Goal: Find specific page/section: Find specific page/section

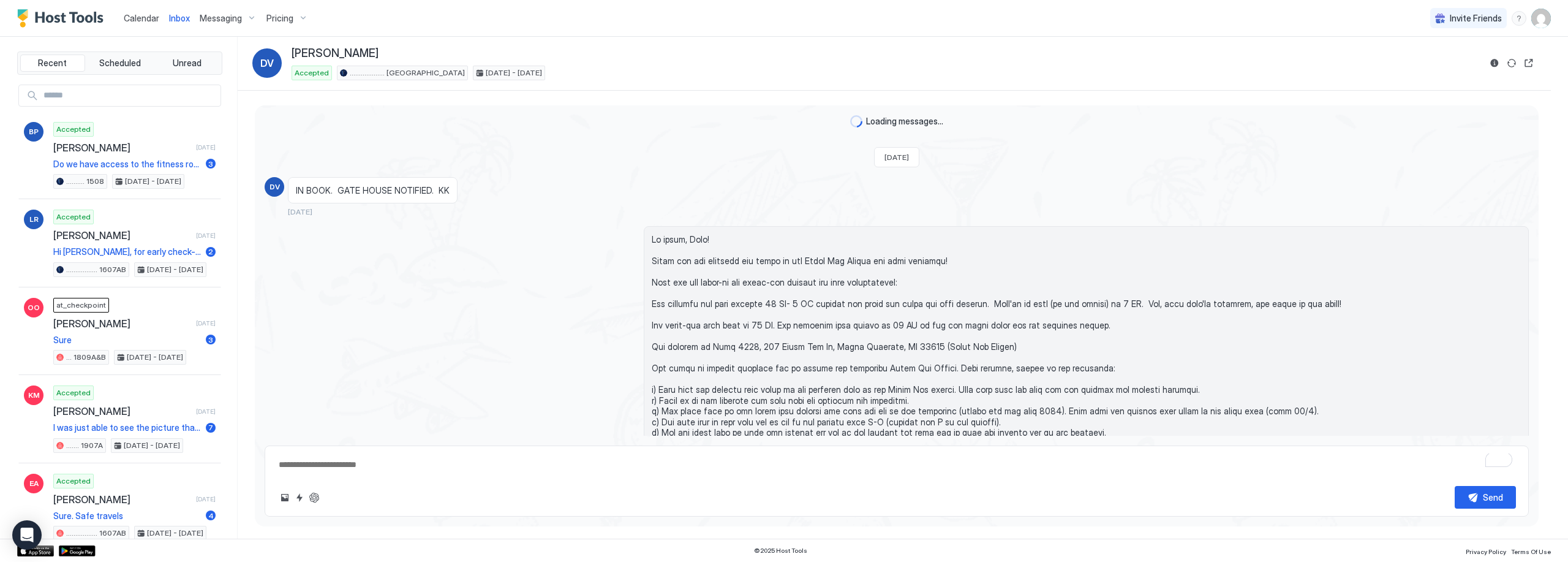
scroll to position [3416, 0]
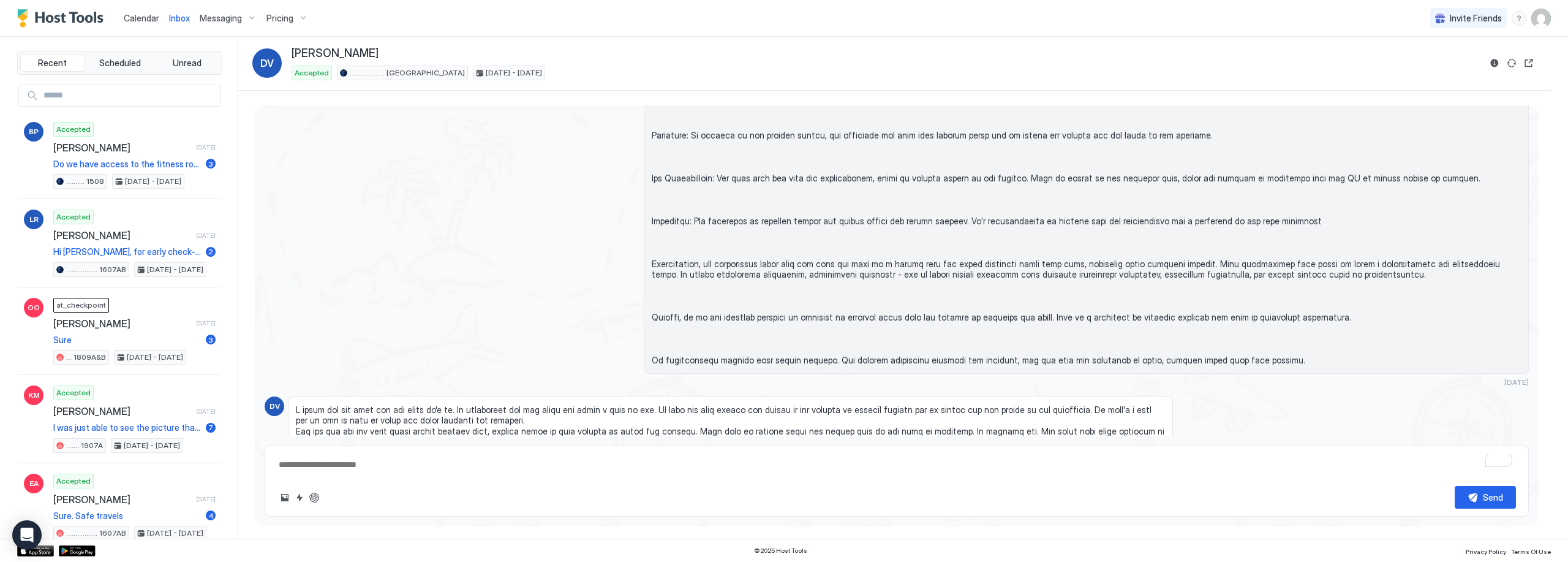
click at [139, 17] on span "Calendar" at bounding box center [141, 18] width 36 height 10
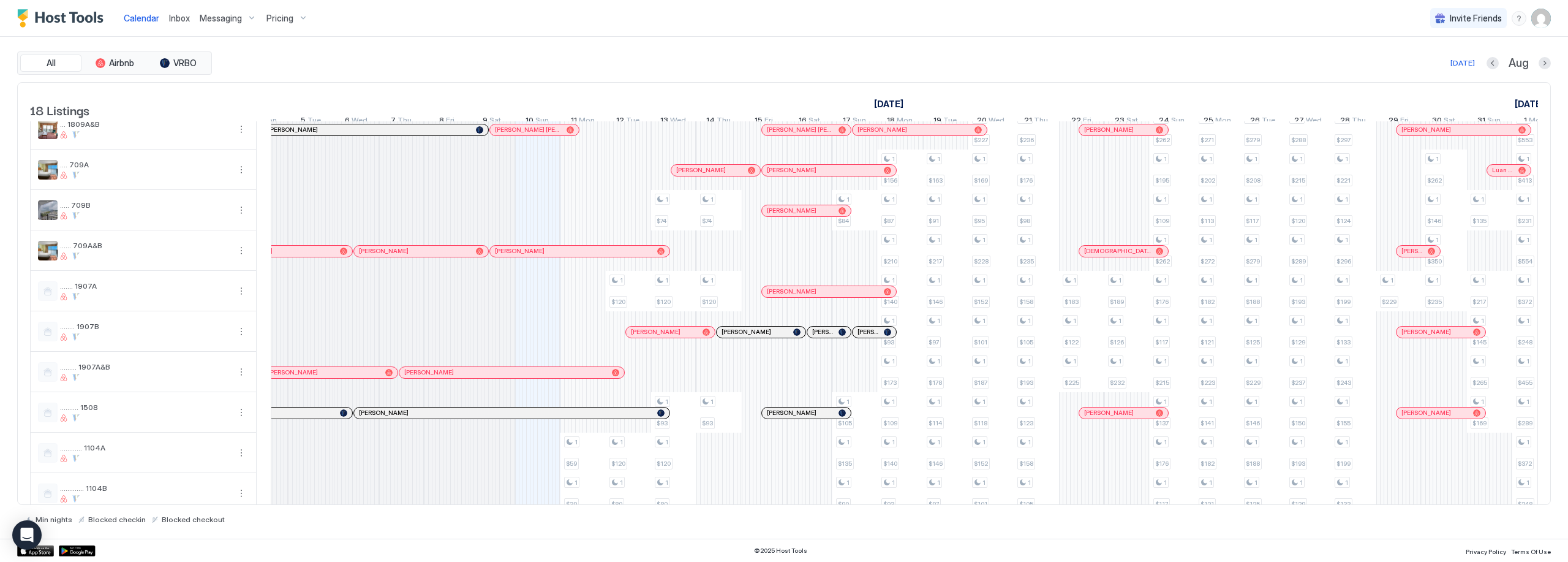
scroll to position [6, 0]
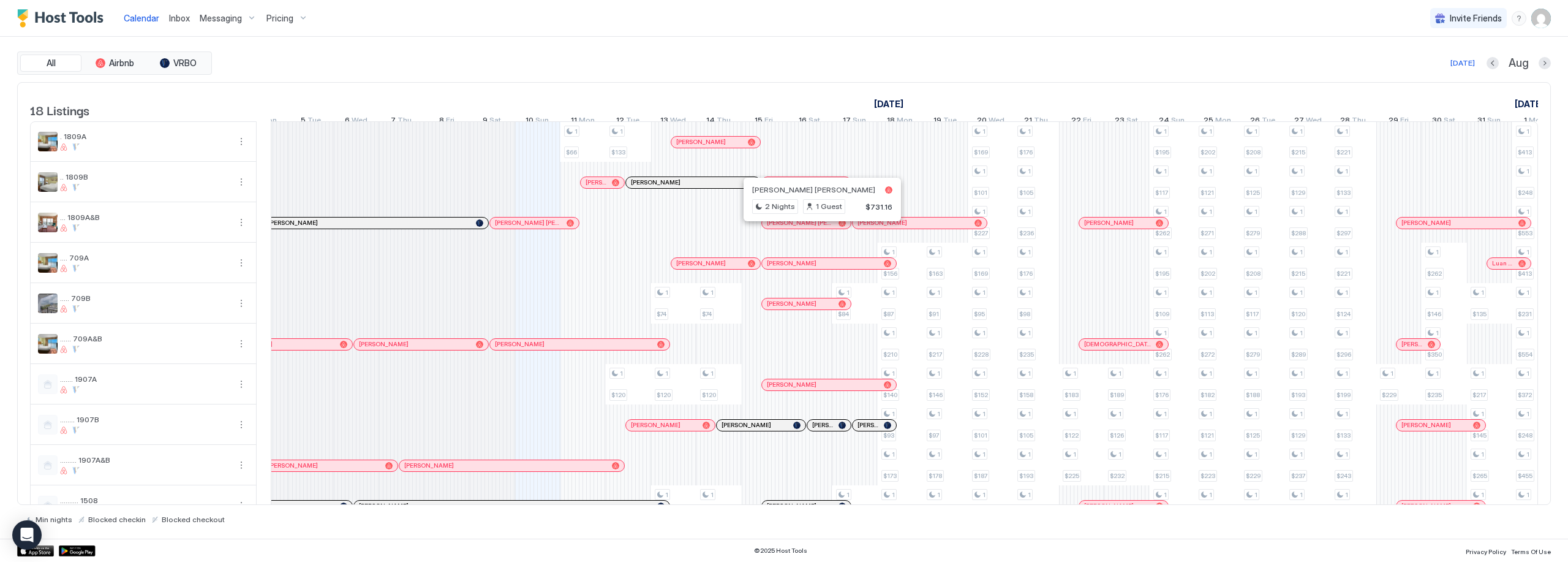
click at [818, 228] on div at bounding box center [818, 223] width 10 height 10
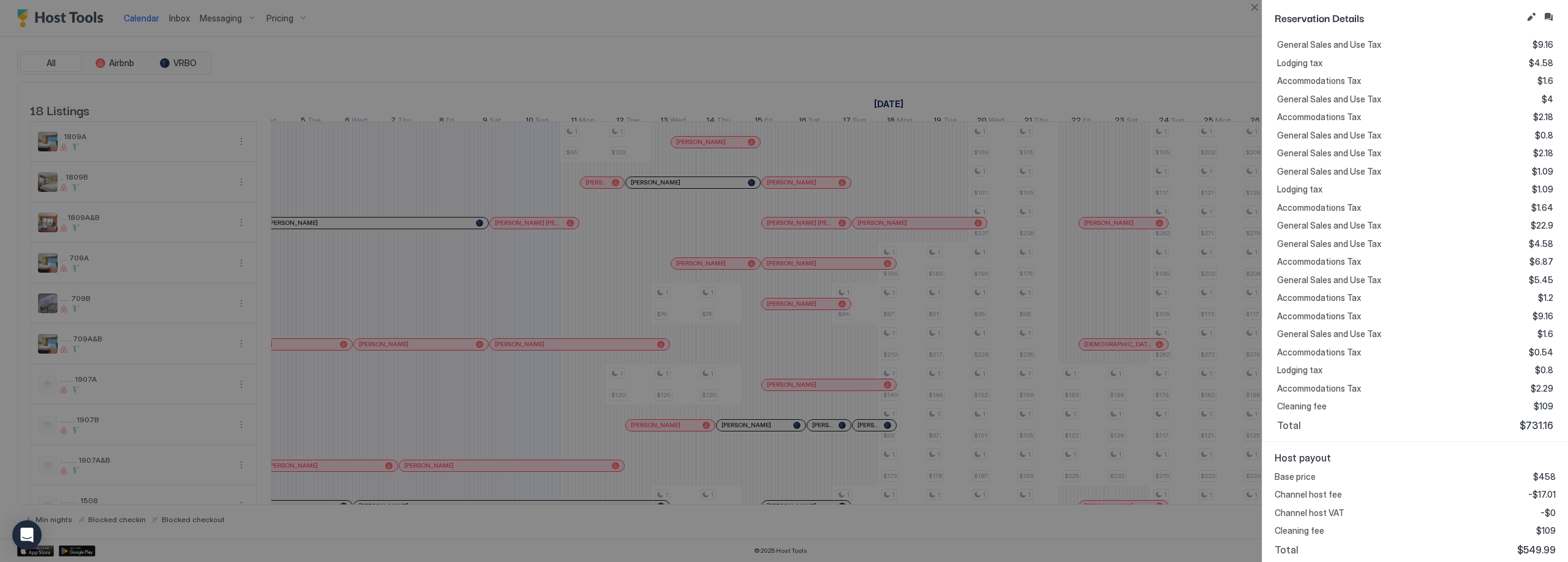
scroll to position [402, 0]
click at [784, 190] on div at bounding box center [784, 281] width 1568 height 562
click at [1251, 7] on button "Close" at bounding box center [1254, 7] width 15 height 15
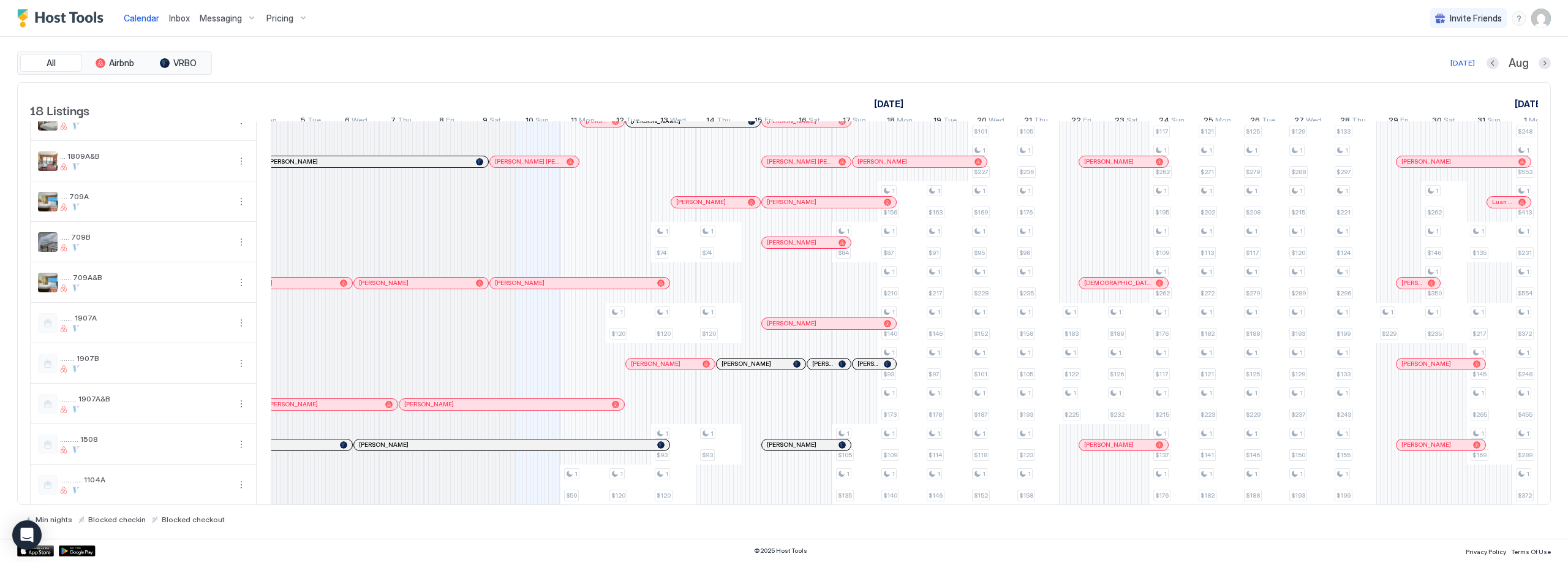
scroll to position [0, 0]
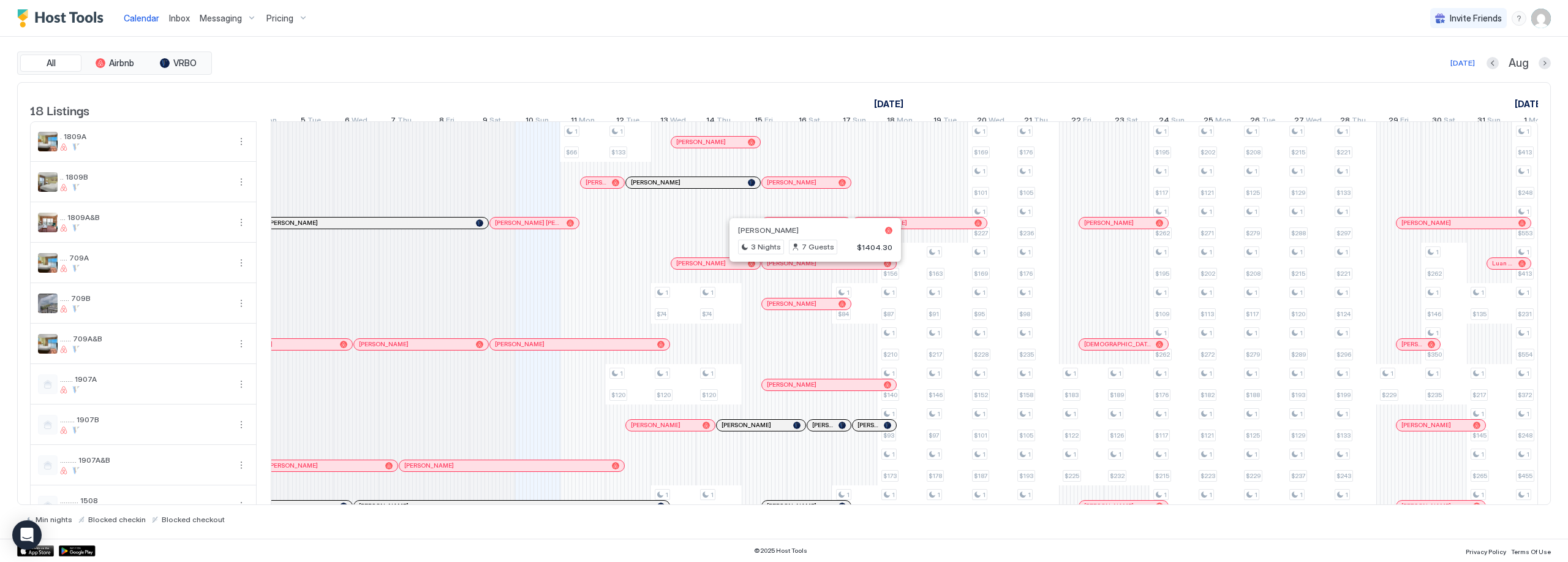
click at [811, 268] on div at bounding box center [811, 264] width 10 height 10
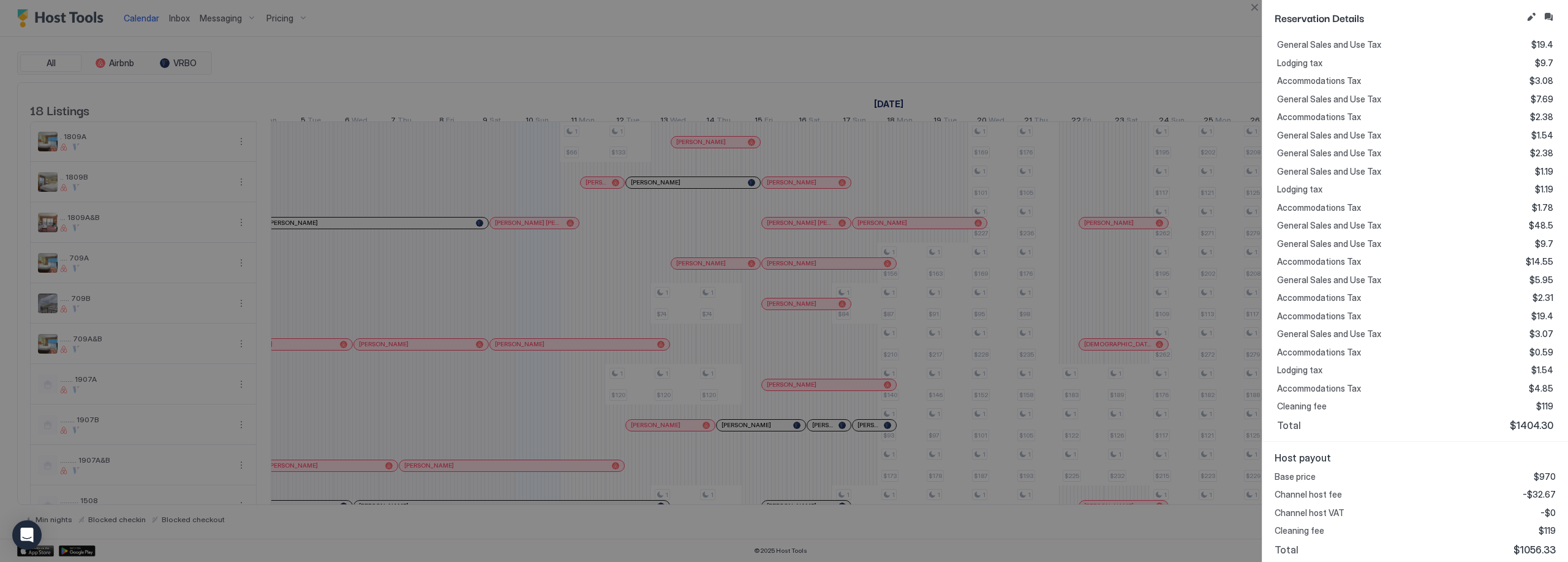
scroll to position [402, 0]
click at [1253, 9] on button "Close" at bounding box center [1254, 7] width 15 height 15
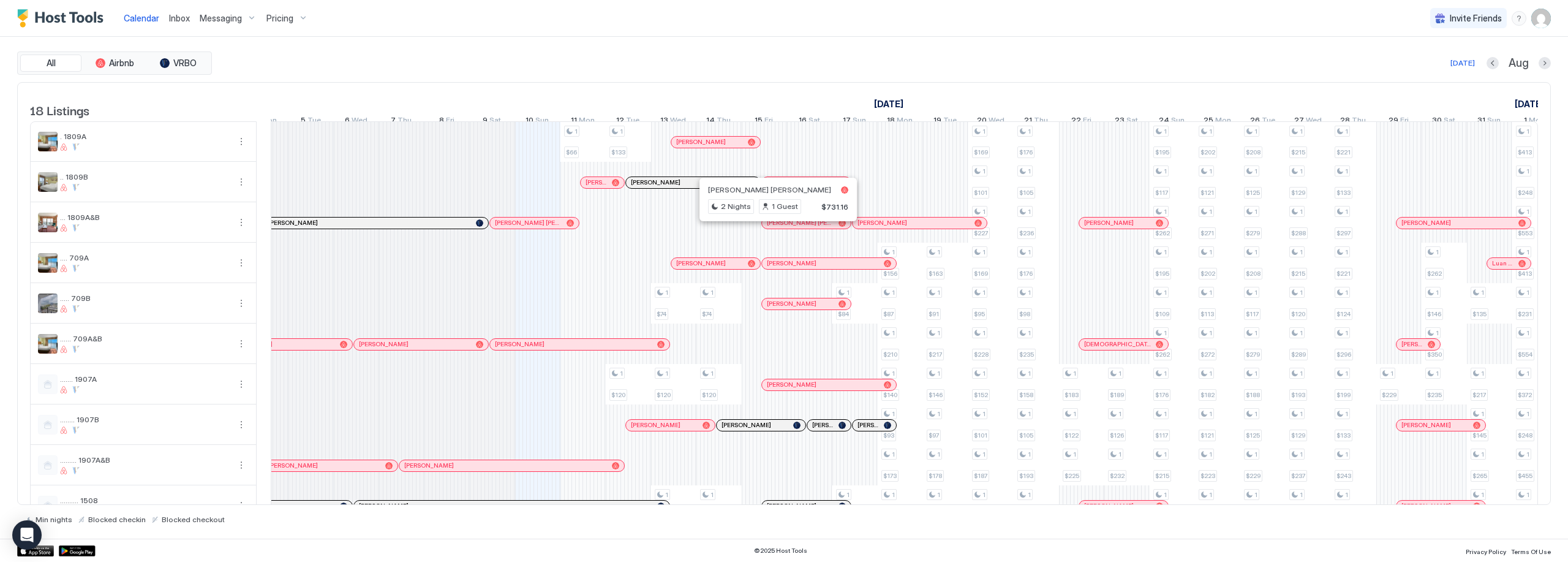
click at [790, 228] on div at bounding box center [790, 223] width 10 height 10
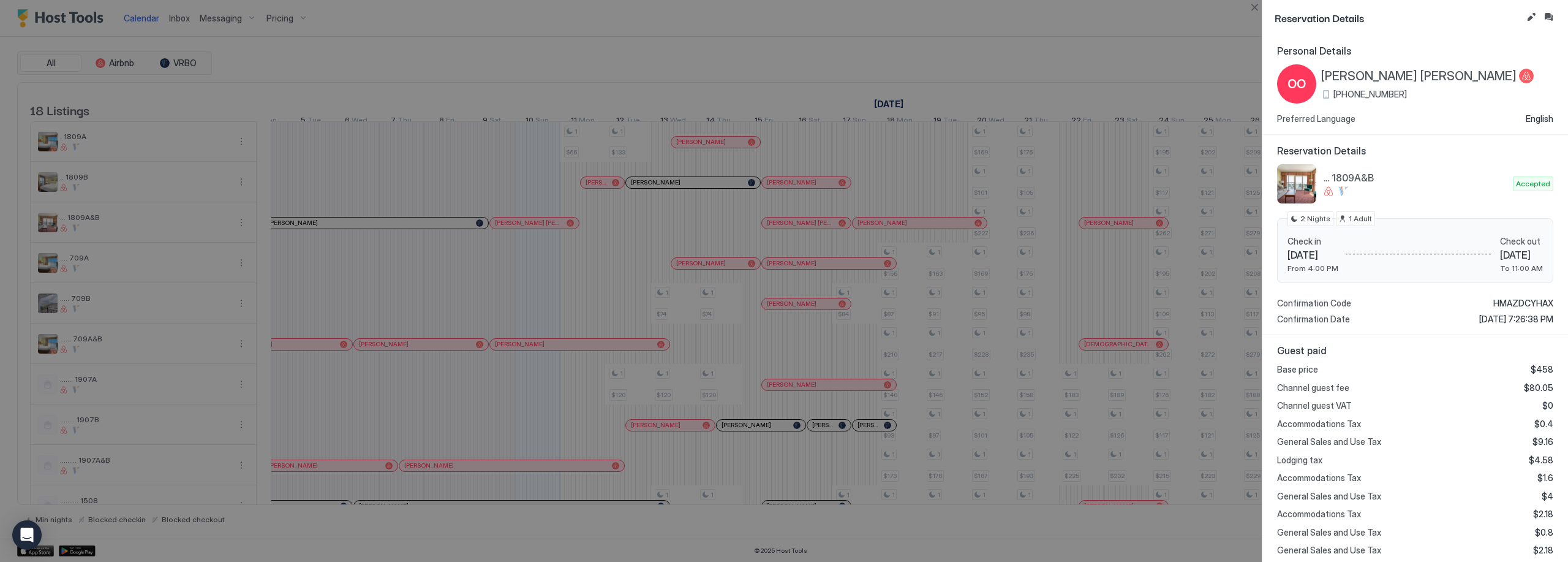
scroll to position [0, 0]
click at [1258, 7] on button "Close" at bounding box center [1254, 7] width 15 height 15
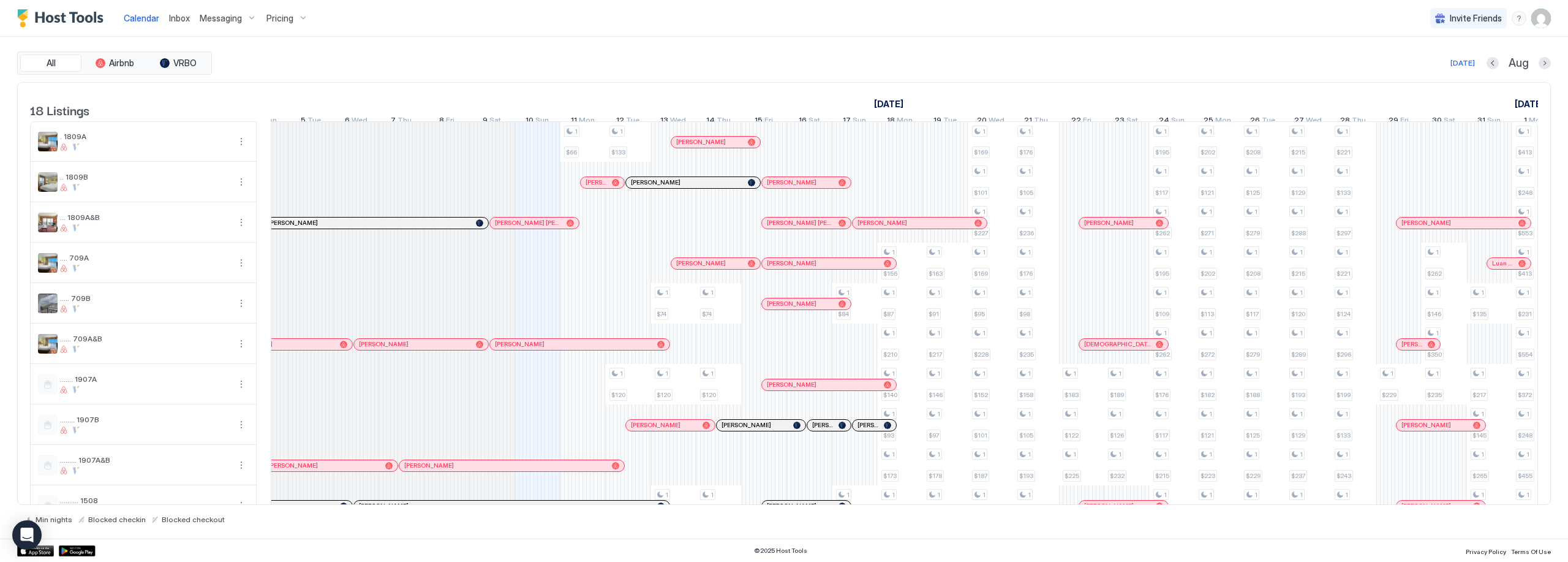
click at [825, 228] on div at bounding box center [825, 223] width 10 height 10
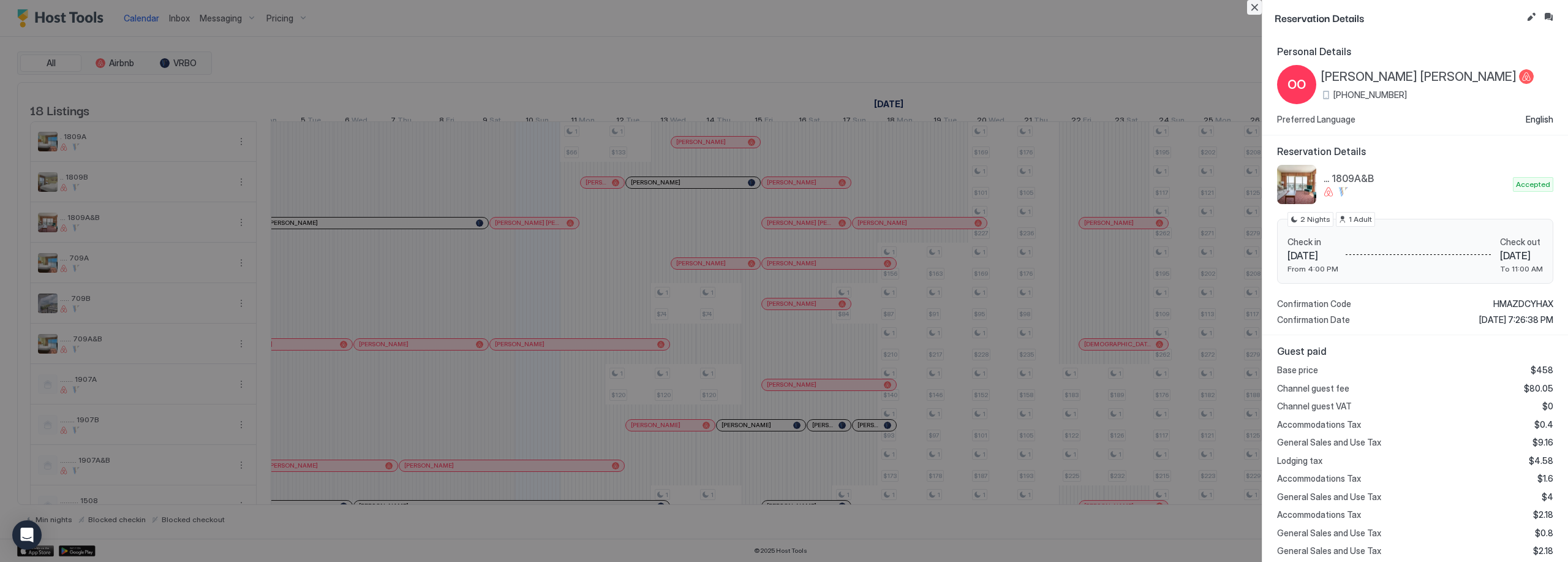
click at [1256, 7] on button "Close" at bounding box center [1254, 7] width 15 height 15
